Goal: Find specific page/section: Find specific page/section

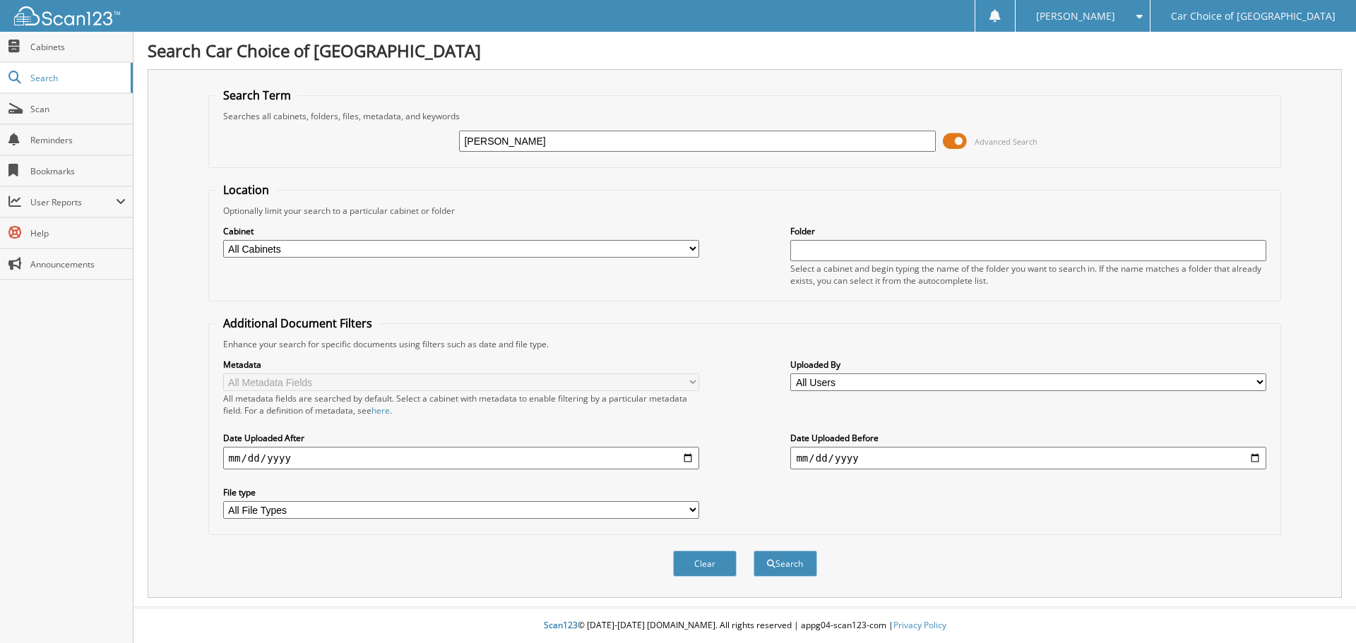
type input "[PERSON_NAME]"
click at [753, 551] on button "Search" at bounding box center [785, 564] width 64 height 26
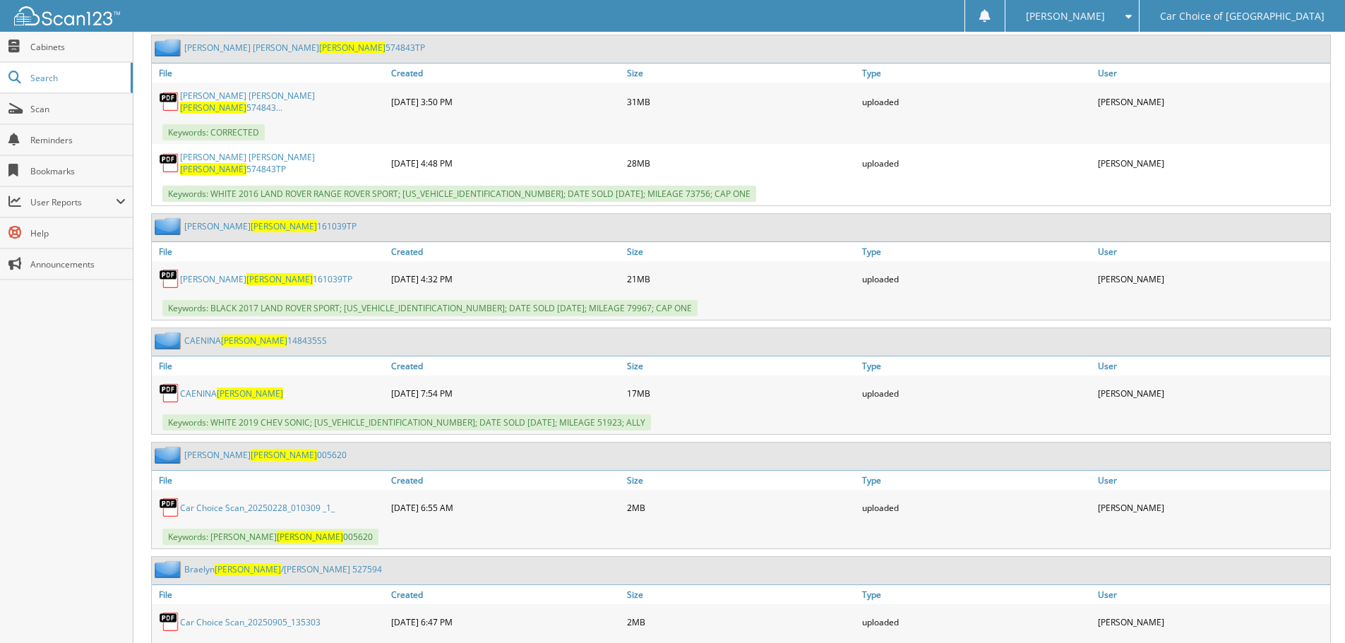
scroll to position [3177, 0]
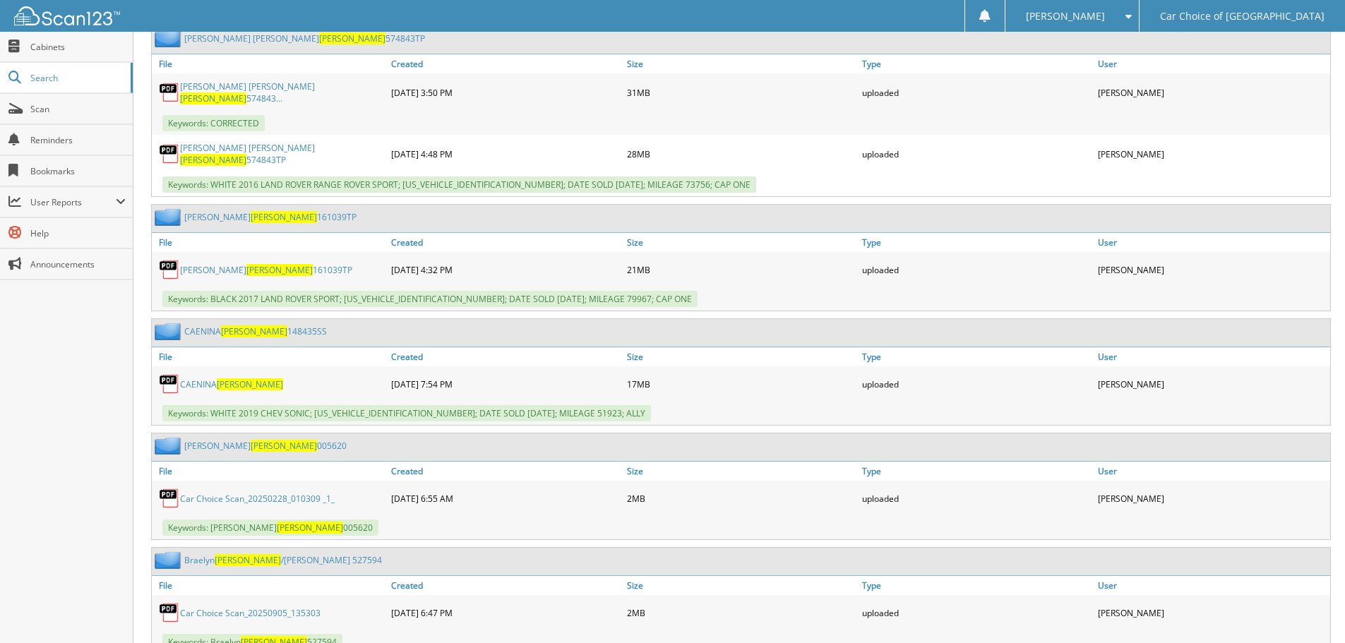
click at [273, 325] on link "CAENINA MOORE 148435SS" at bounding box center [255, 331] width 143 height 12
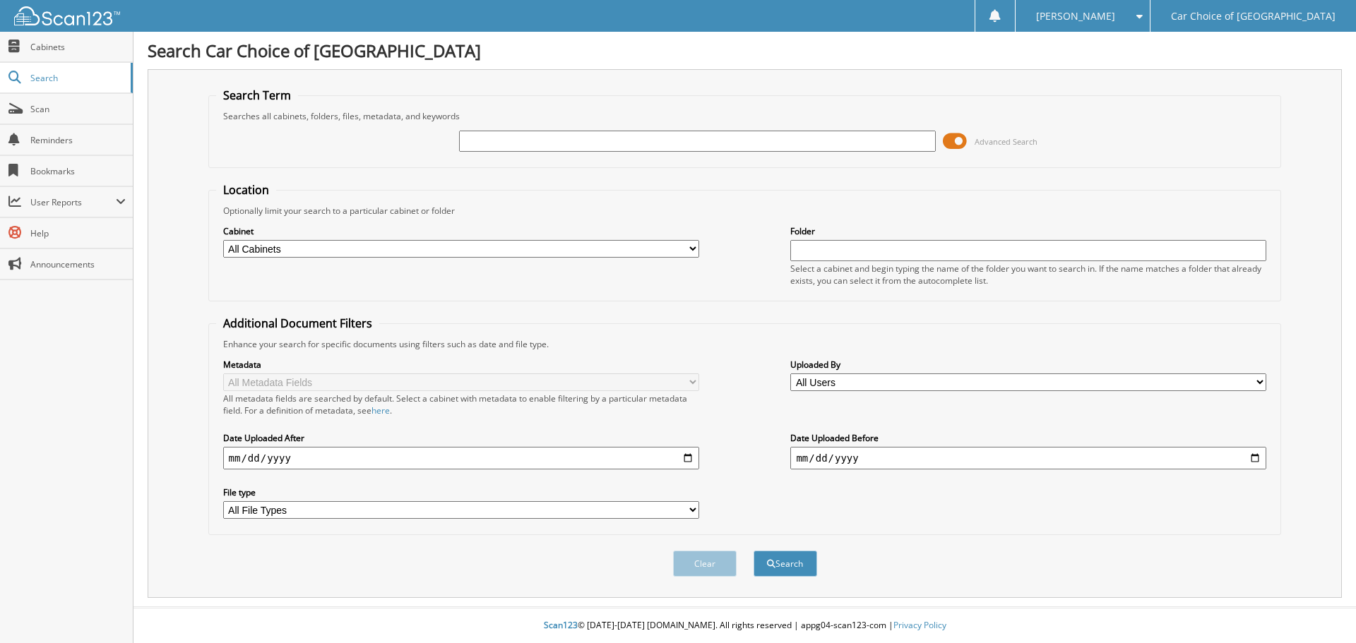
click at [557, 141] on input "text" at bounding box center [697, 141] width 476 height 21
type input "DEBRA BOLT"
click at [753, 551] on button "Search" at bounding box center [785, 564] width 64 height 26
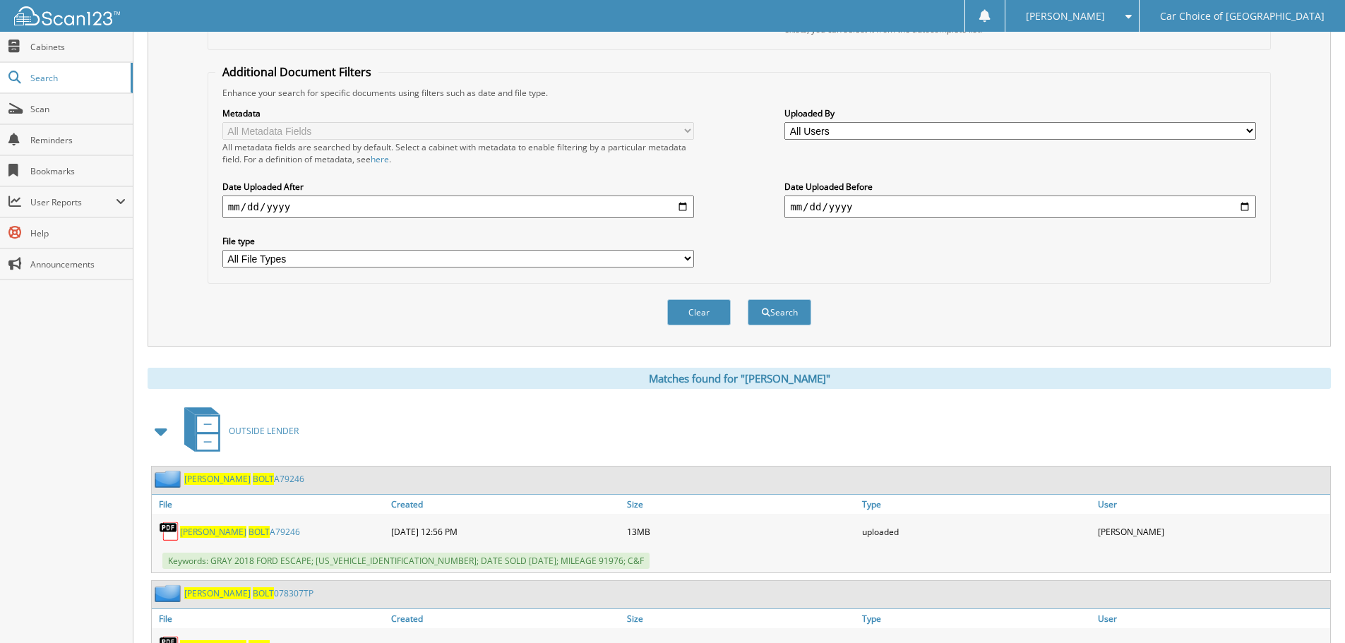
scroll to position [494, 0]
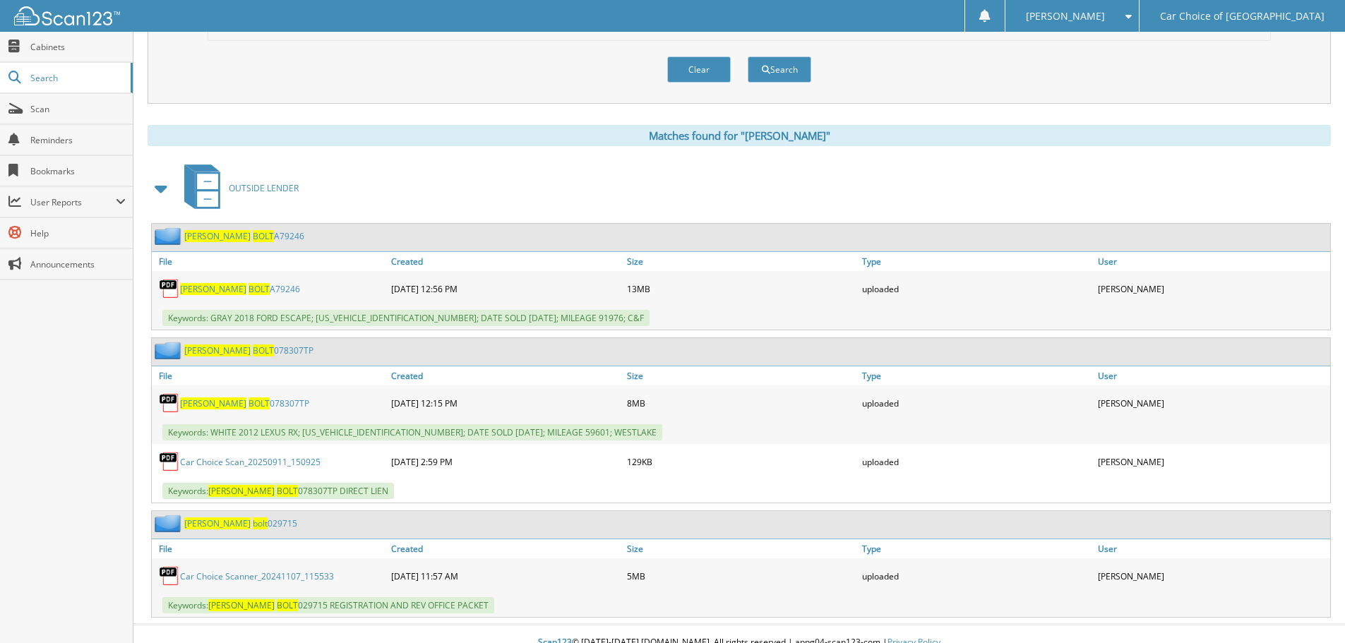
click at [258, 350] on link "DEBRA BOLT 078307TP" at bounding box center [248, 351] width 129 height 12
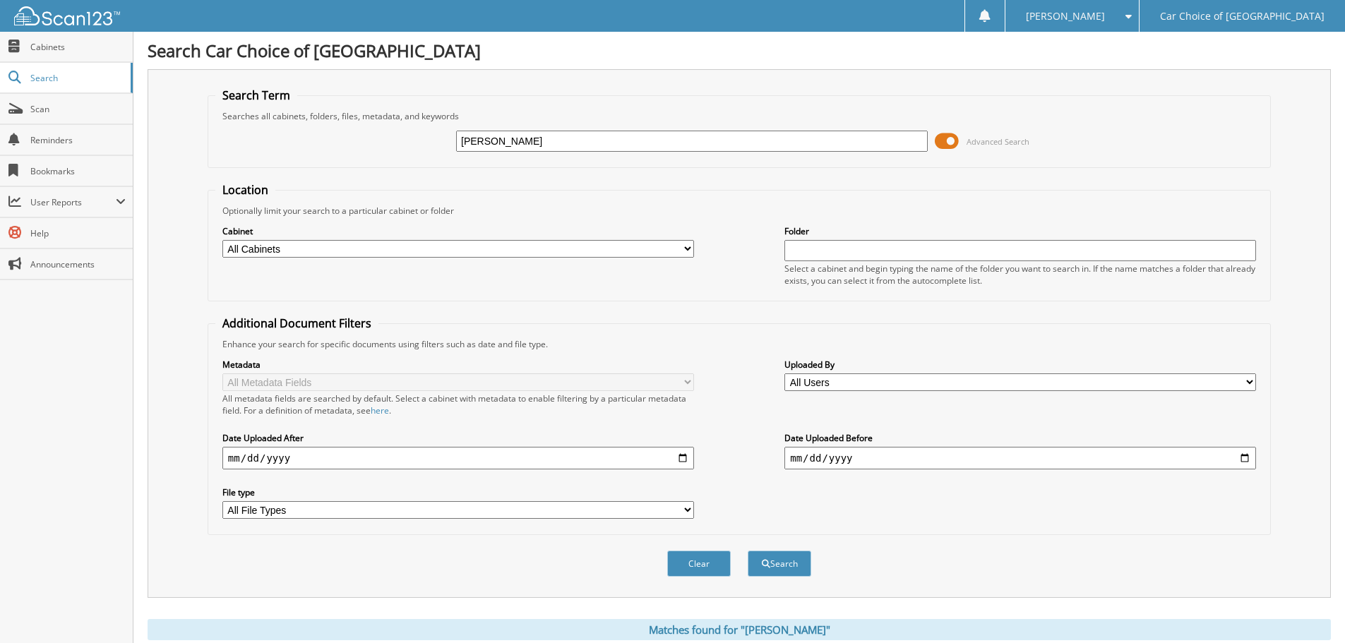
scroll to position [424, 0]
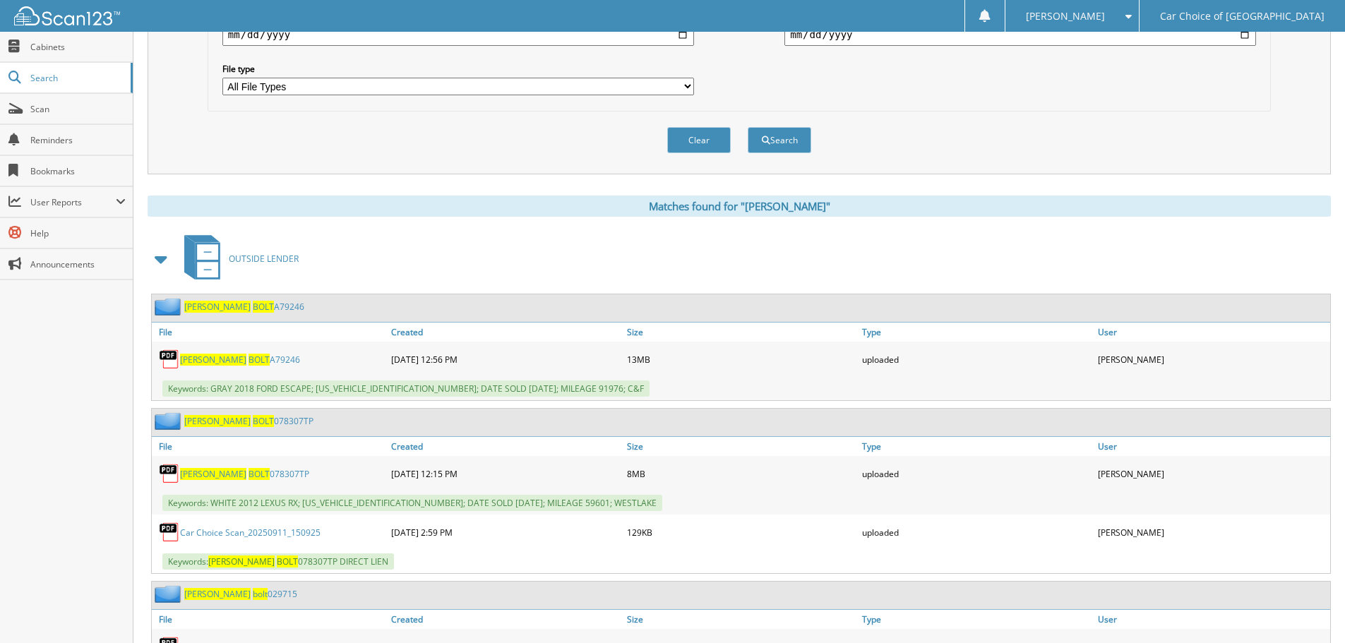
click at [260, 305] on link "DEBRA BOLT A79246" at bounding box center [244, 307] width 120 height 12
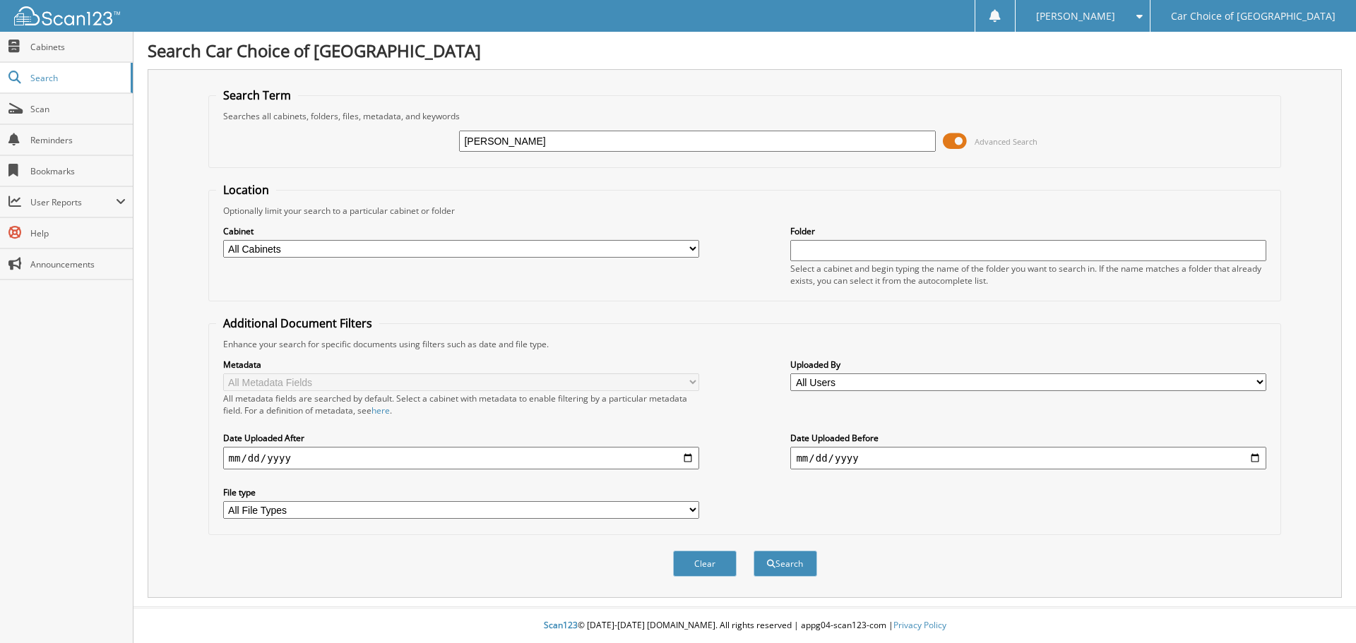
type input "cordette green"
click at [753, 551] on button "Search" at bounding box center [785, 564] width 64 height 26
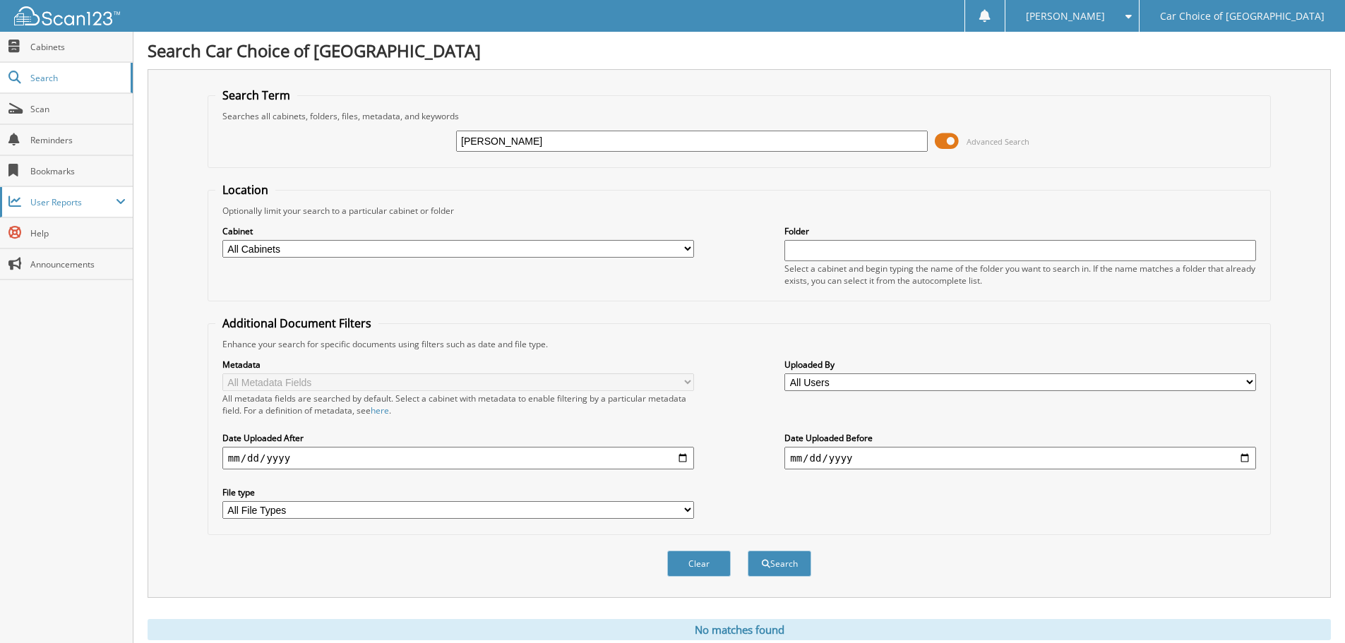
click at [59, 200] on span "User Reports" at bounding box center [72, 202] width 85 height 12
click at [66, 232] on span "My Recent Activity" at bounding box center [74, 233] width 104 height 13
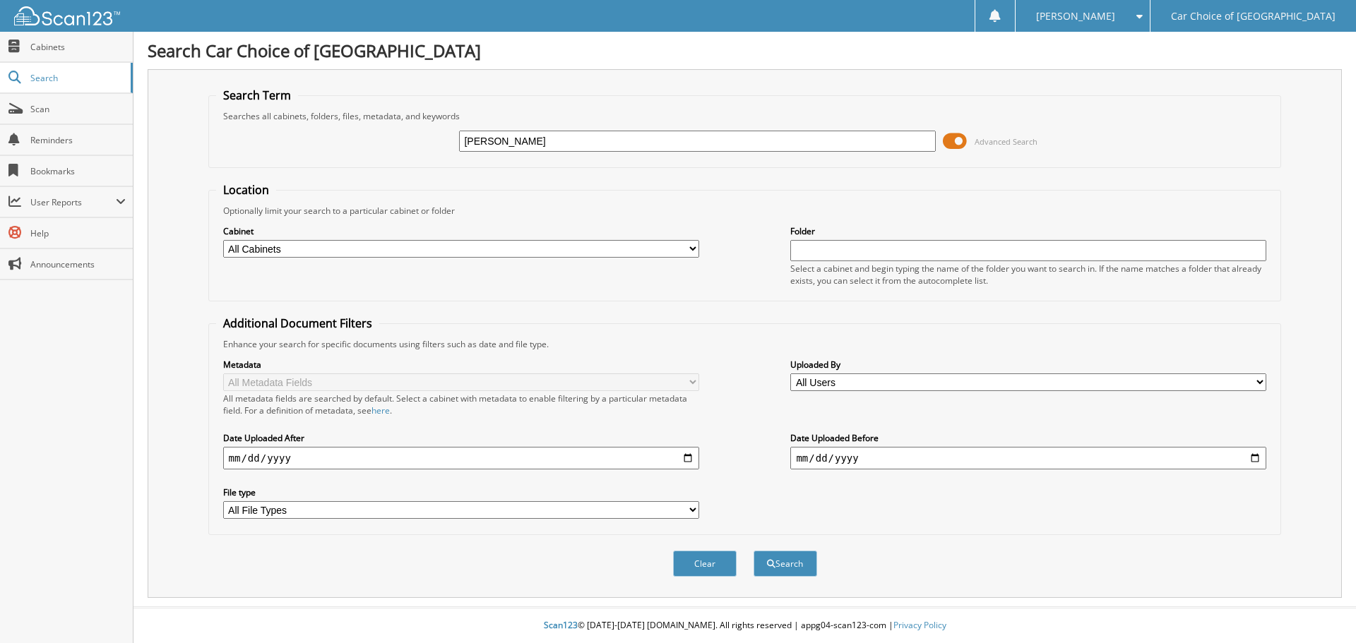
type input "kevin wilson"
click at [753, 551] on button "Search" at bounding box center [785, 564] width 64 height 26
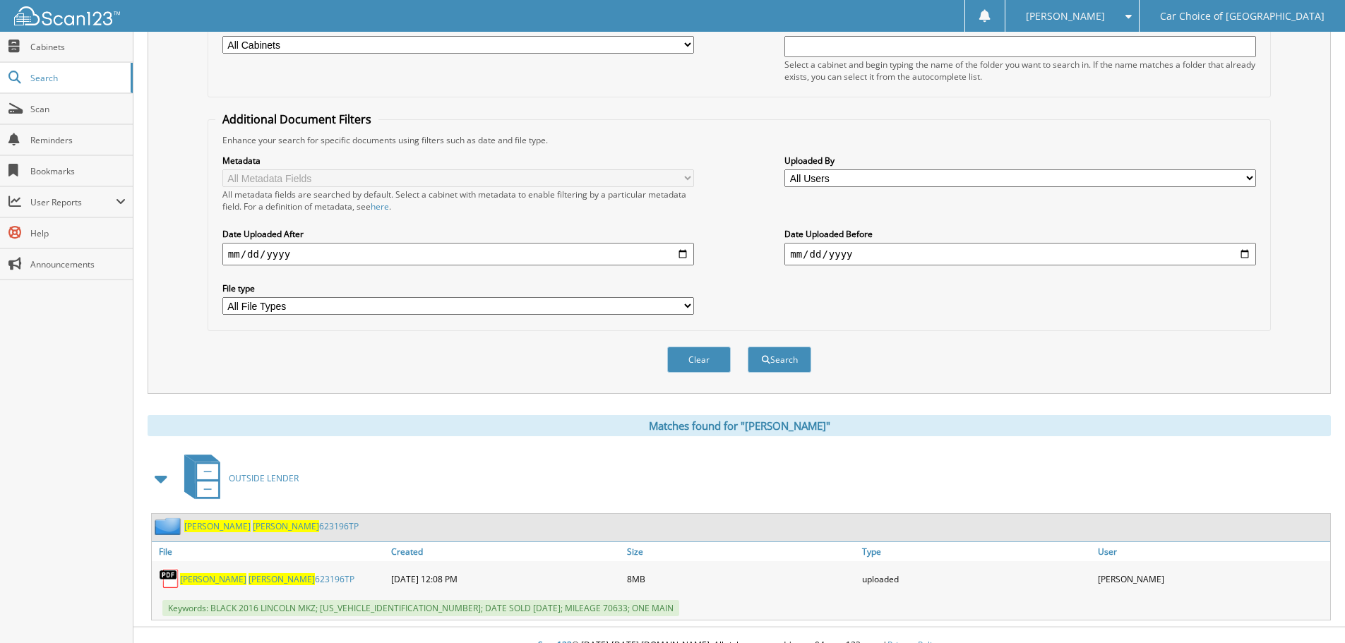
scroll to position [225, 0]
